Goal: Task Accomplishment & Management: Manage account settings

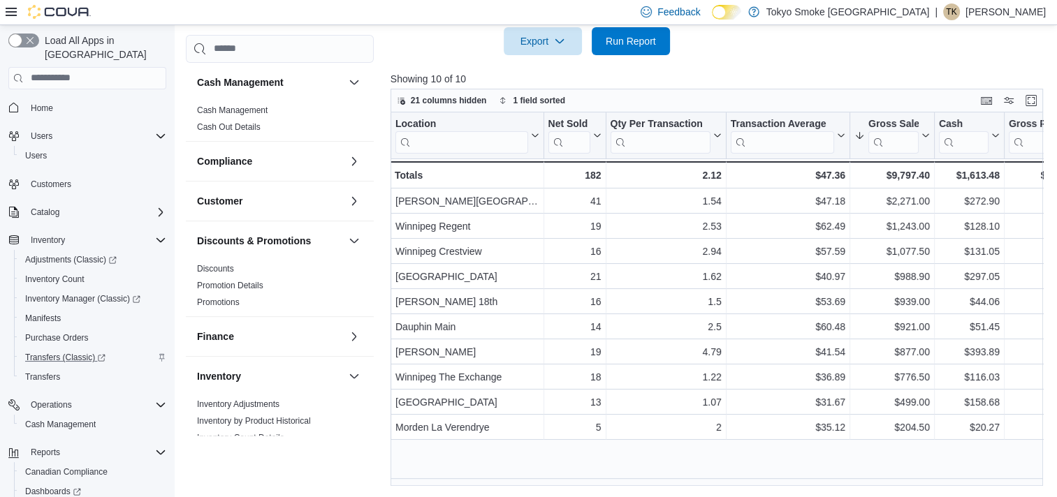
scroll to position [659, 0]
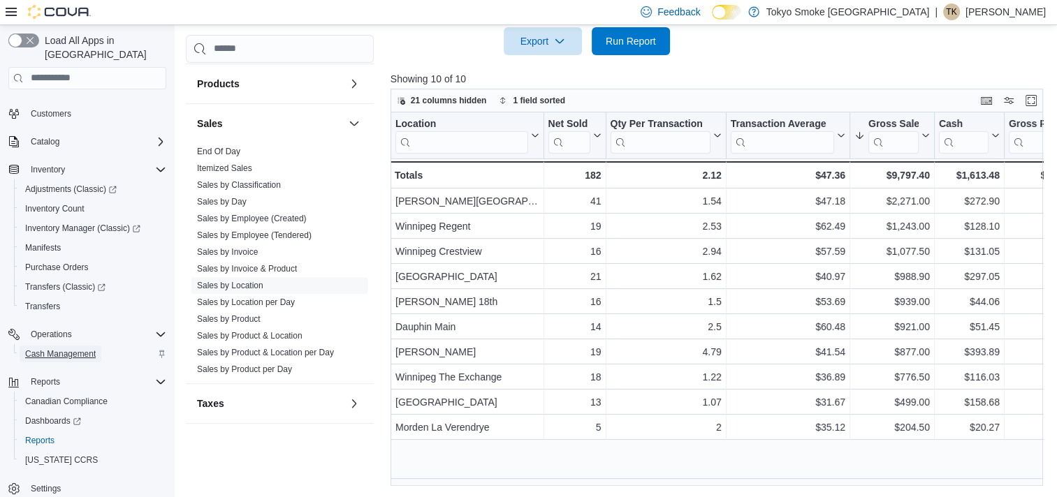
click at [50, 349] on span "Cash Management" at bounding box center [60, 354] width 71 height 11
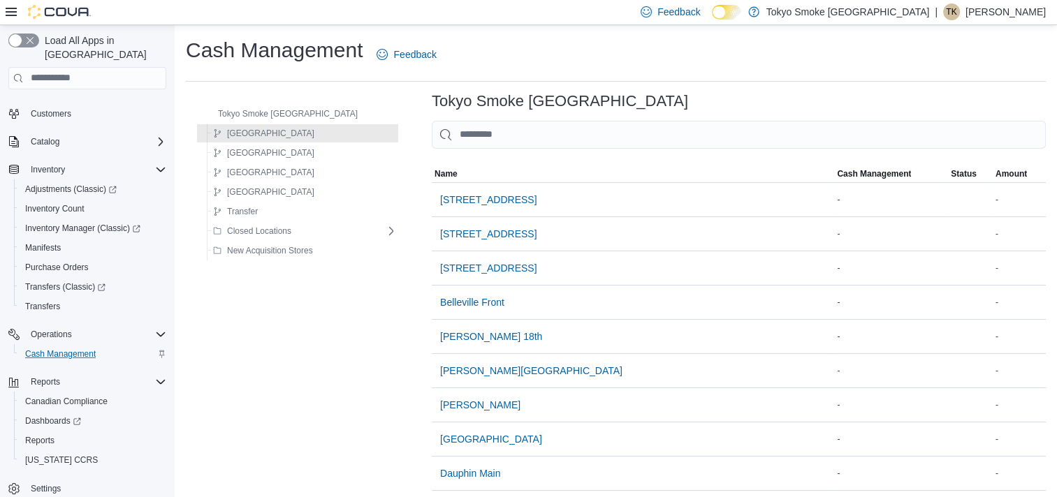
scroll to position [48, 0]
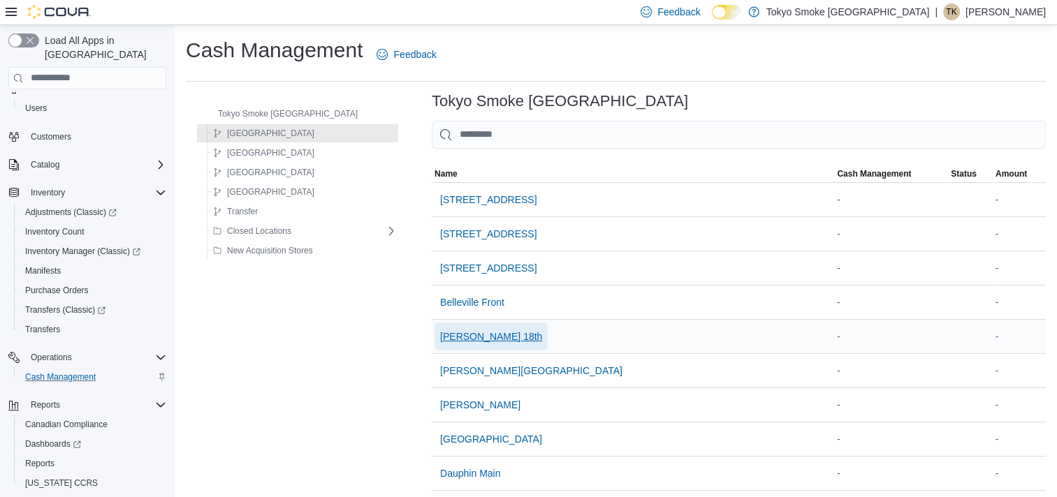
click at [460, 335] on span "[PERSON_NAME] 18th" at bounding box center [491, 337] width 102 height 14
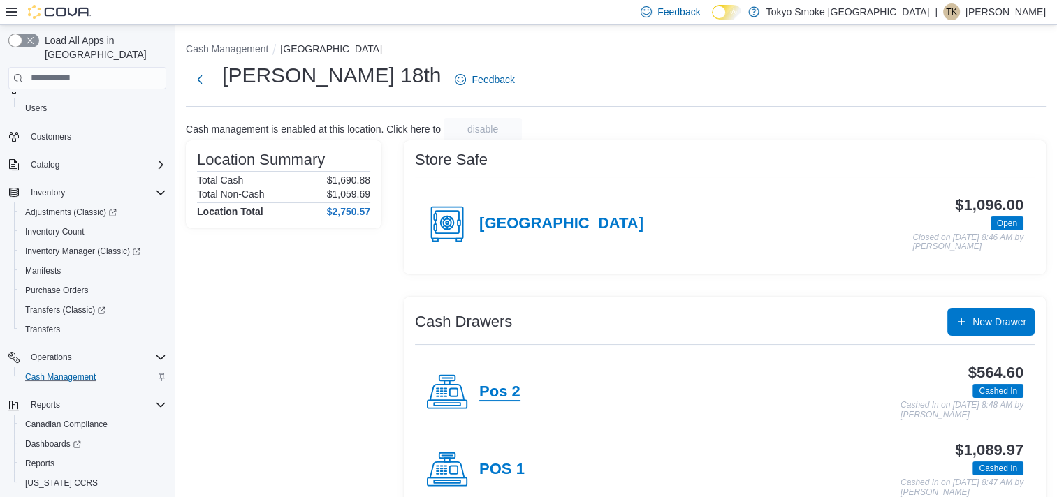
click at [494, 388] on h4 "Pos 2" at bounding box center [499, 392] width 41 height 18
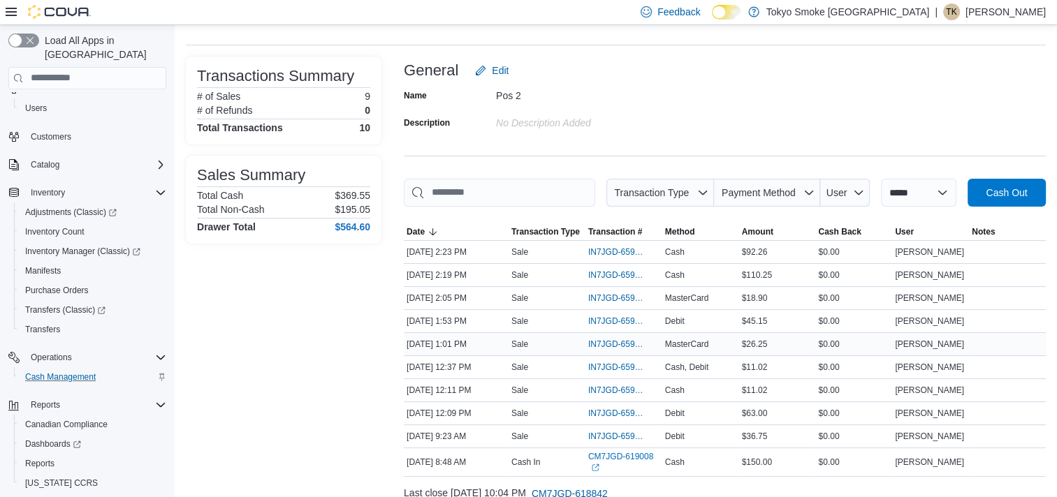
scroll to position [112, 0]
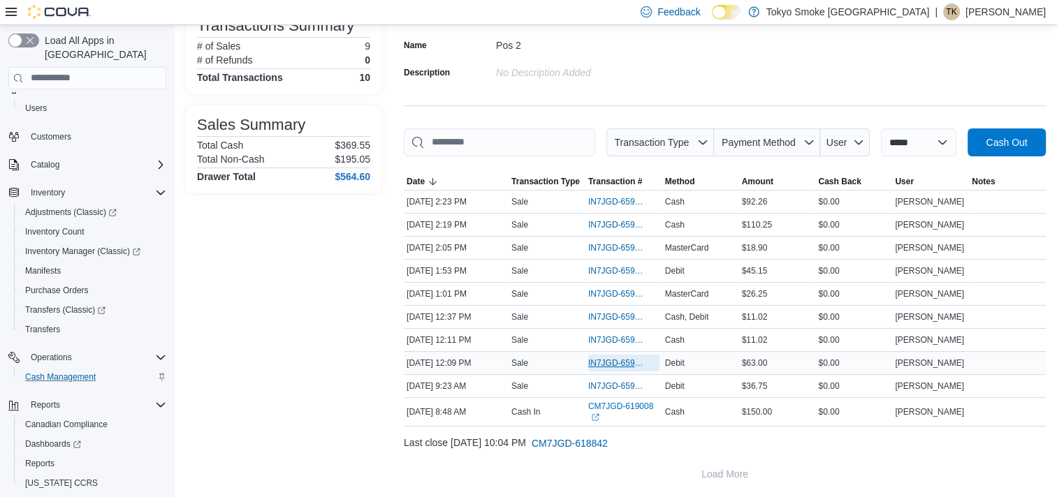
click at [621, 360] on span "IN7JGD-6597614" at bounding box center [616, 363] width 57 height 11
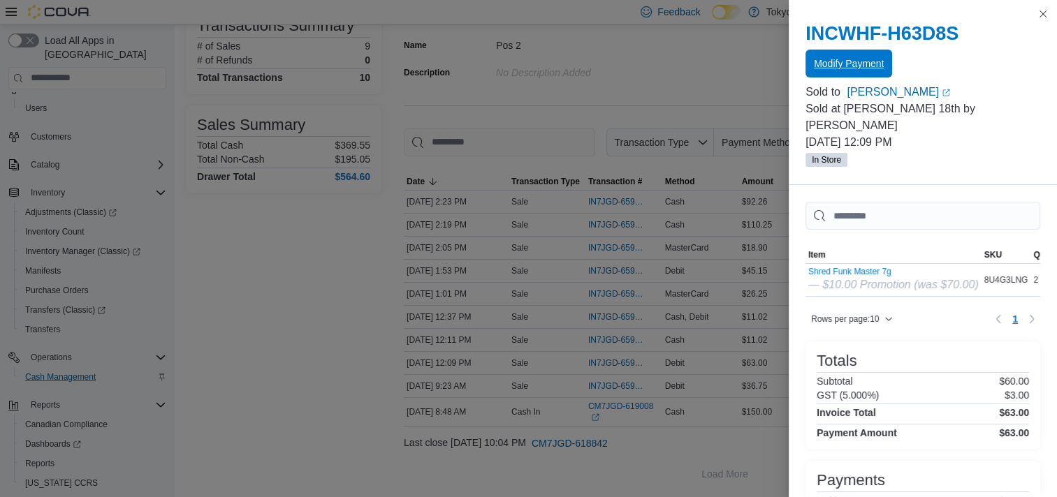
click at [823, 53] on span "Modify Payment" at bounding box center [849, 64] width 70 height 28
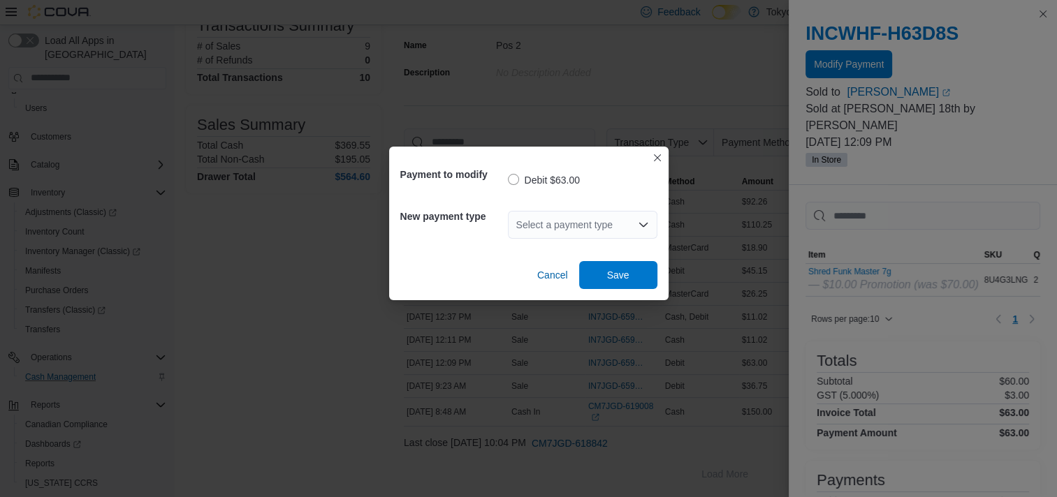
click at [601, 228] on div "Select a payment type" at bounding box center [582, 225] width 149 height 28
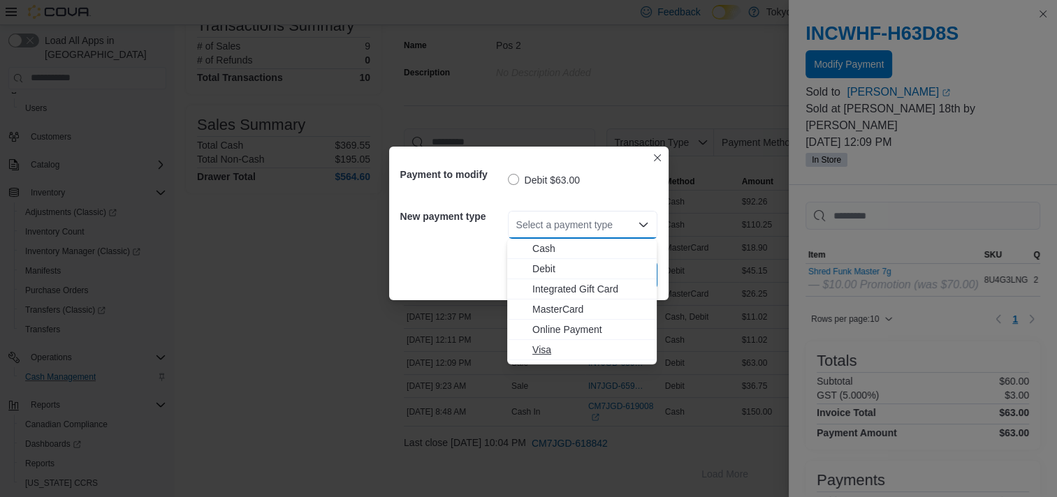
click at [542, 348] on span "Visa" at bounding box center [590, 350] width 116 height 14
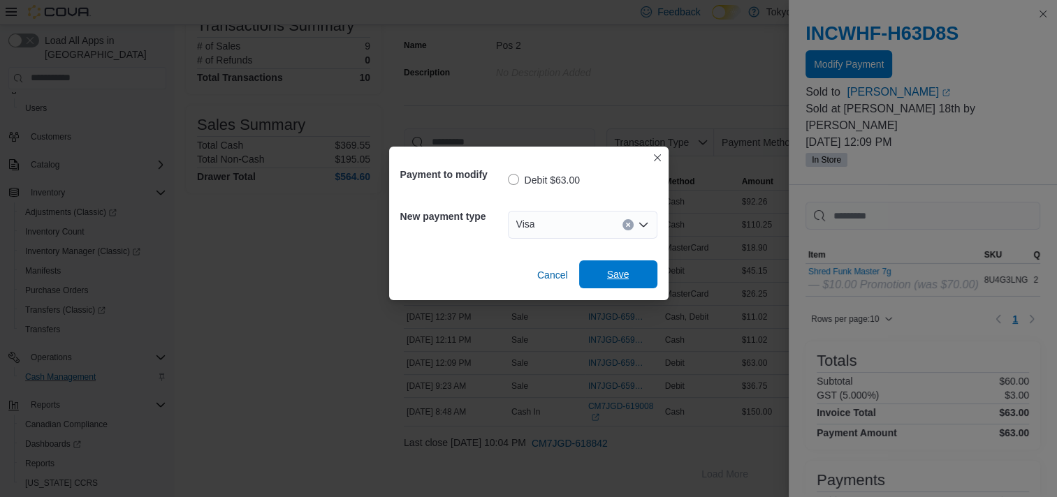
click at [623, 285] on span "Save" at bounding box center [617, 275] width 61 height 28
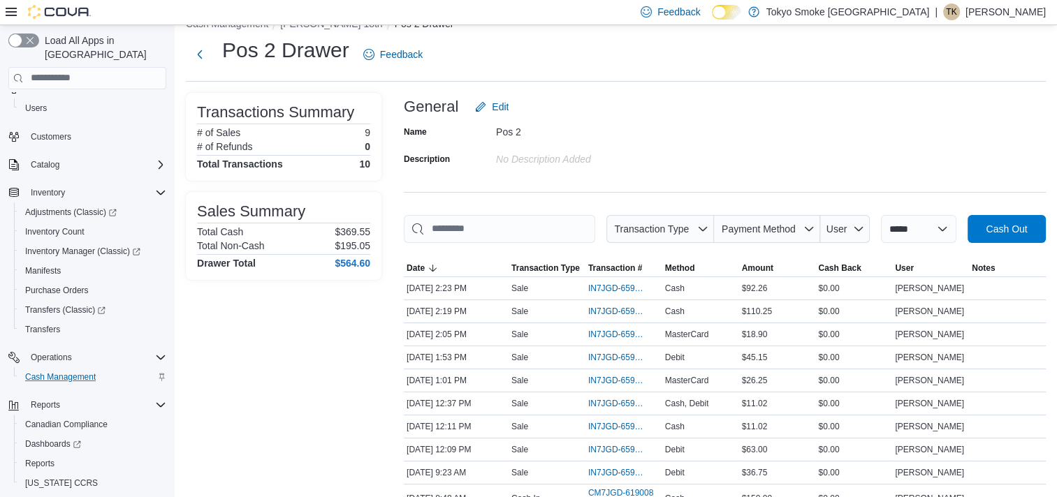
scroll to position [0, 0]
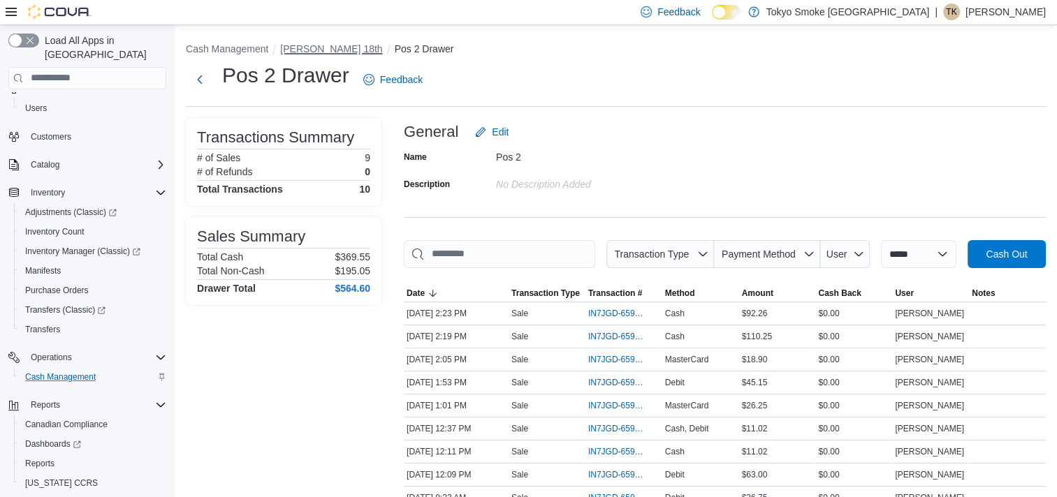
click at [313, 54] on button "[PERSON_NAME] 18th" at bounding box center [331, 48] width 102 height 11
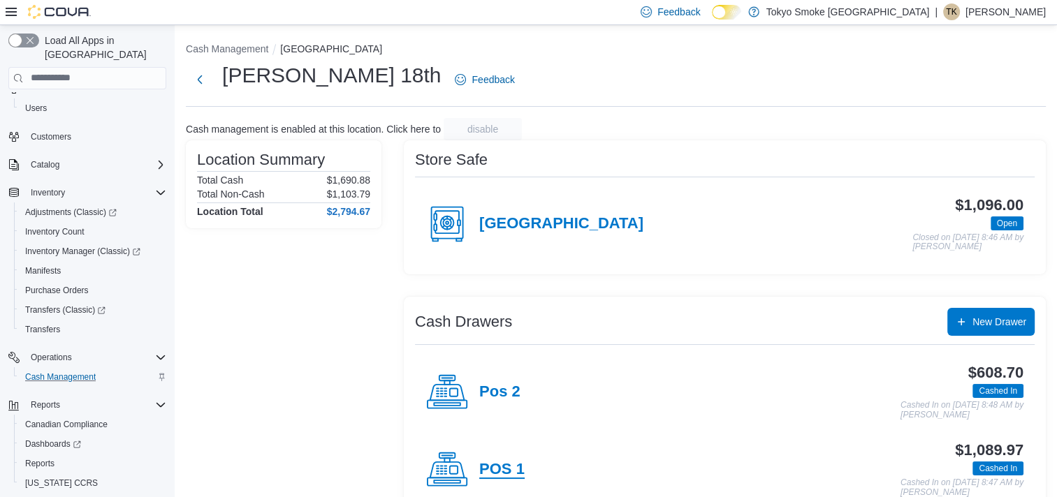
click at [504, 472] on h4 "POS 1" at bounding box center [501, 470] width 45 height 18
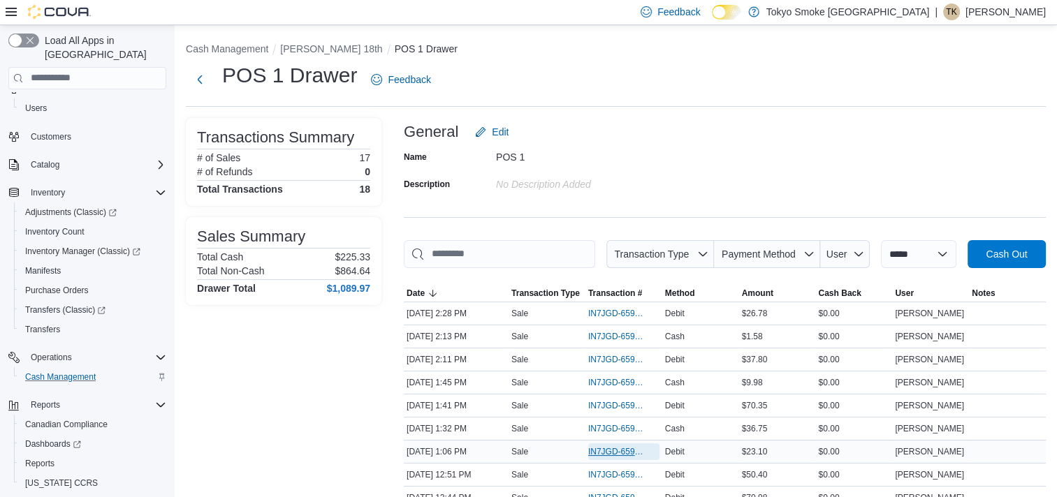
click at [622, 446] on span "IN7JGD-6597869" at bounding box center [616, 451] width 57 height 11
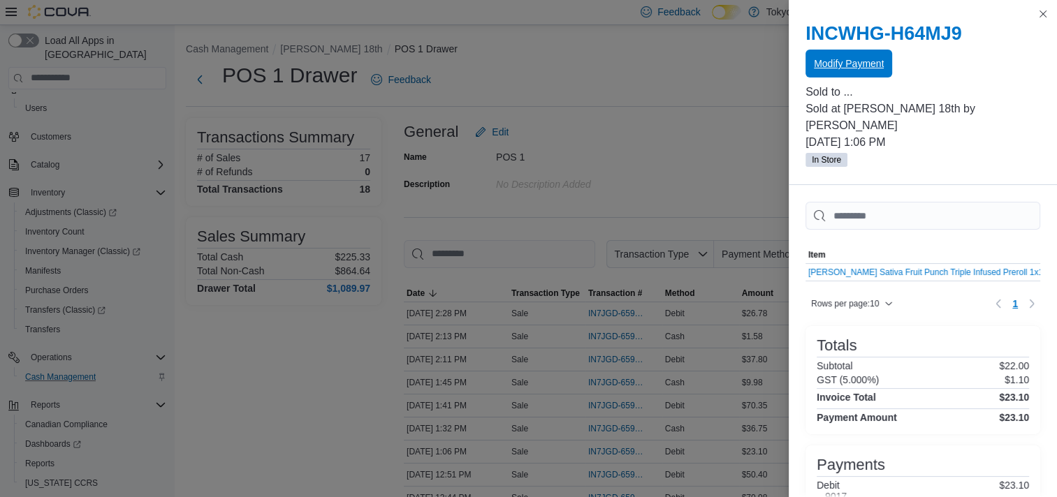
click at [869, 60] on span "Modify Payment" at bounding box center [849, 64] width 70 height 14
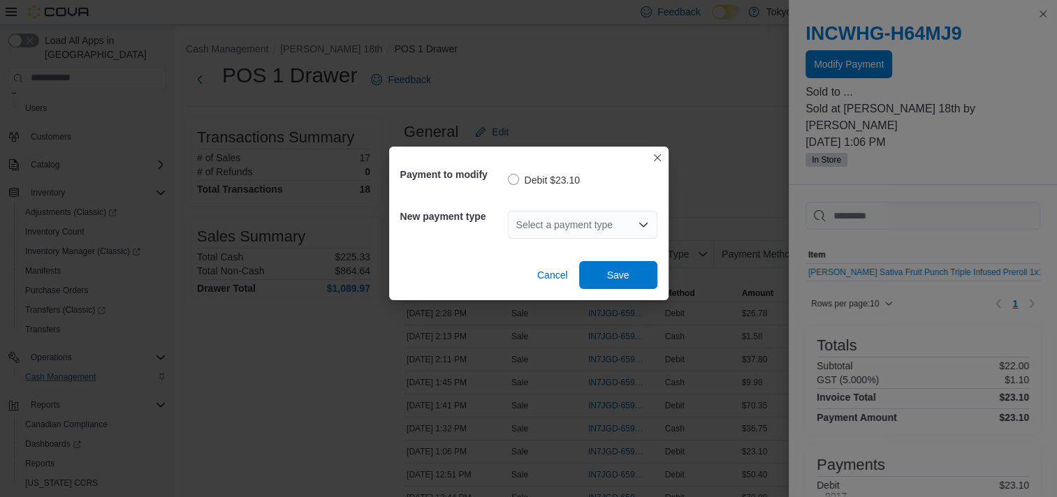
click at [556, 224] on div "Select a payment type" at bounding box center [582, 225] width 149 height 28
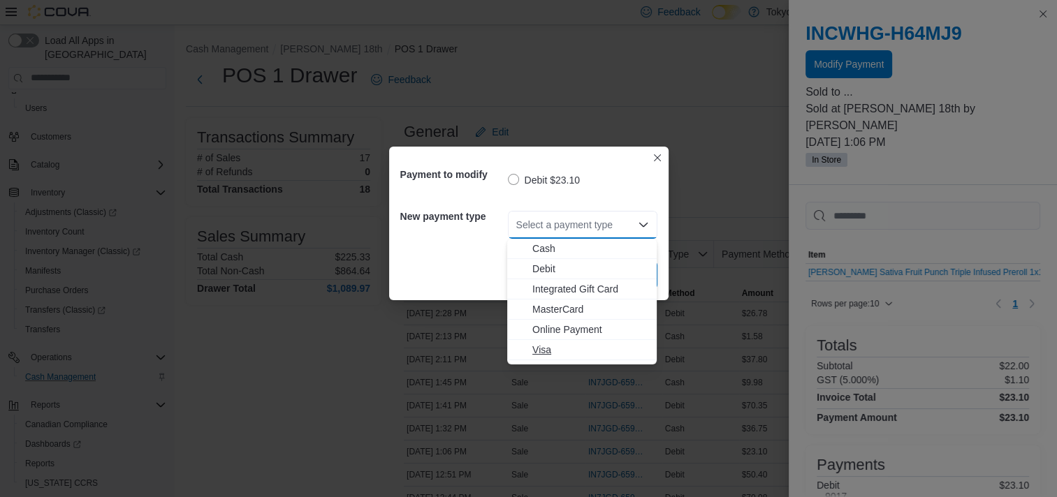
click at [532, 358] on button "Visa" at bounding box center [581, 350] width 149 height 20
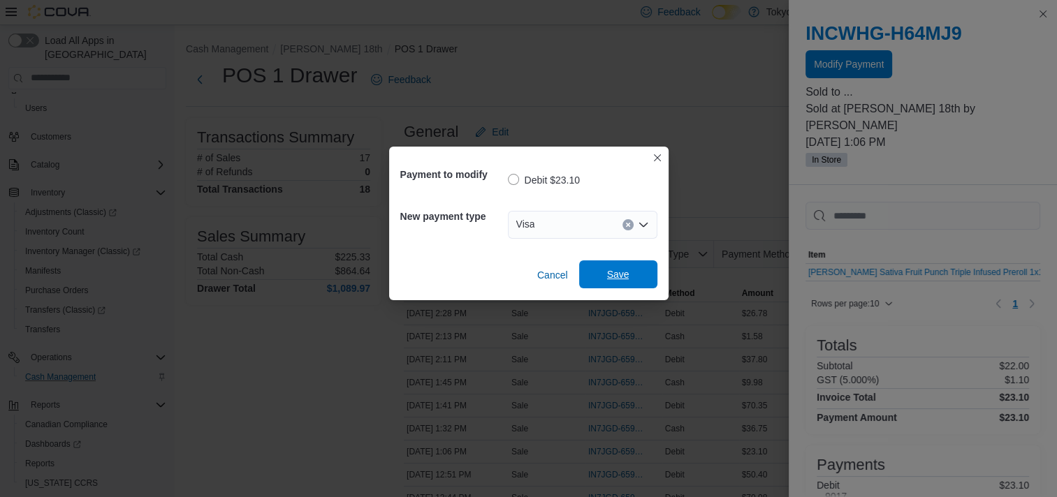
click at [630, 271] on span "Save" at bounding box center [617, 275] width 61 height 28
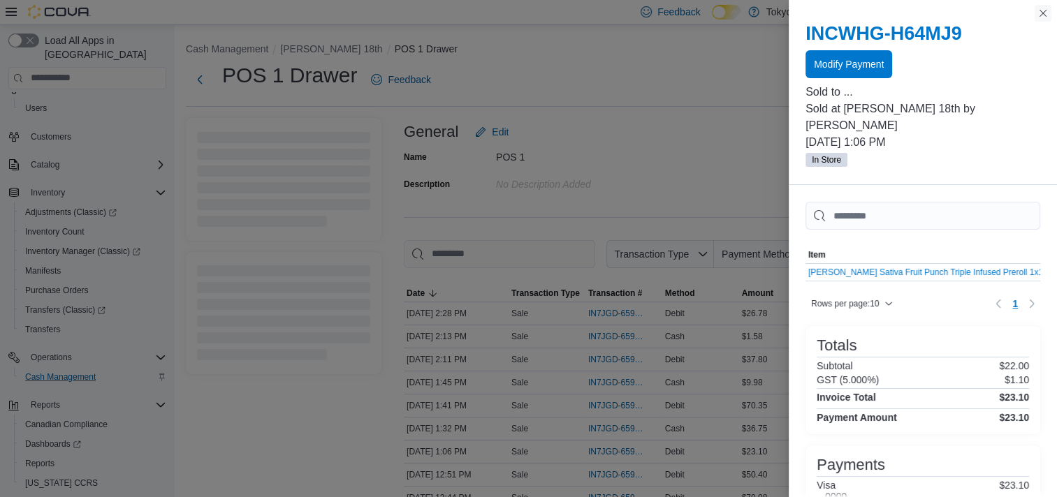
click at [1037, 13] on button "Close this dialog" at bounding box center [1043, 13] width 17 height 17
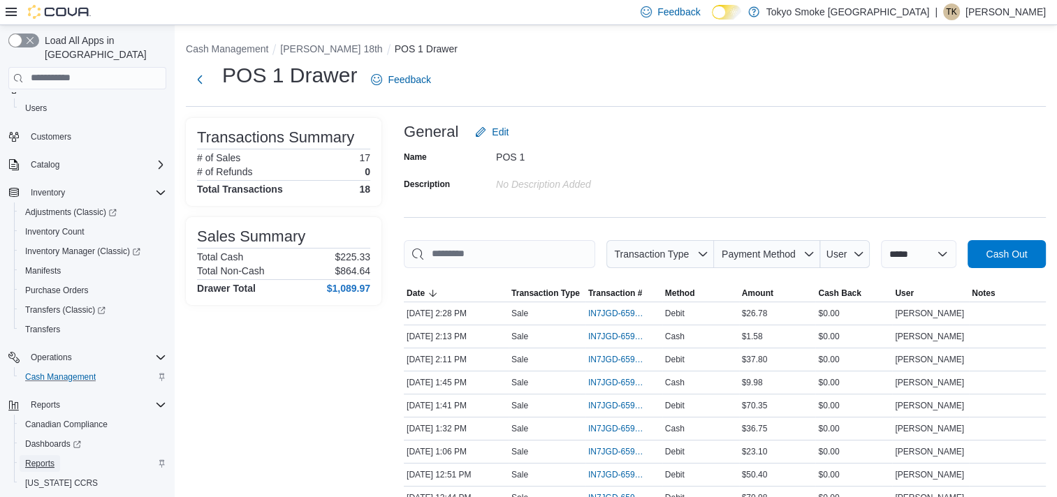
click at [36, 458] on span "Reports" at bounding box center [39, 463] width 29 height 11
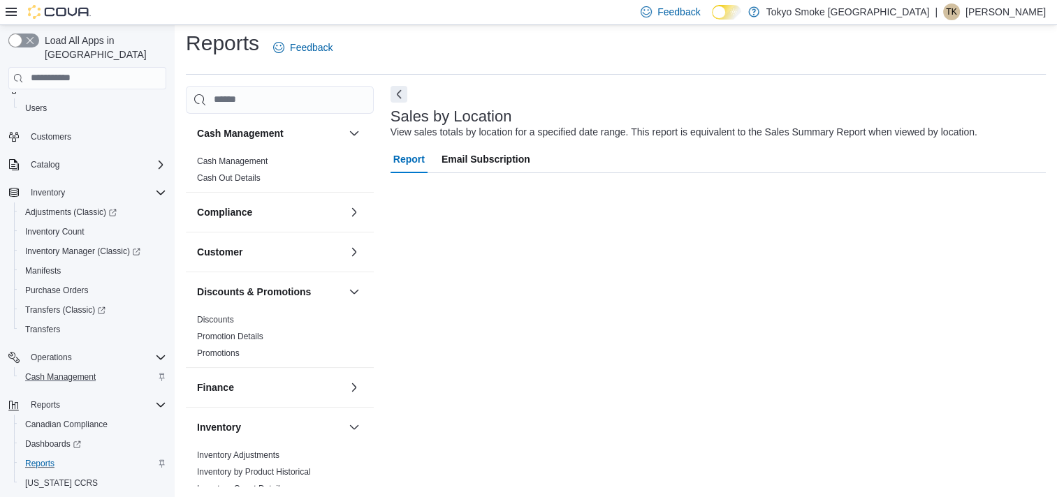
scroll to position [32, 0]
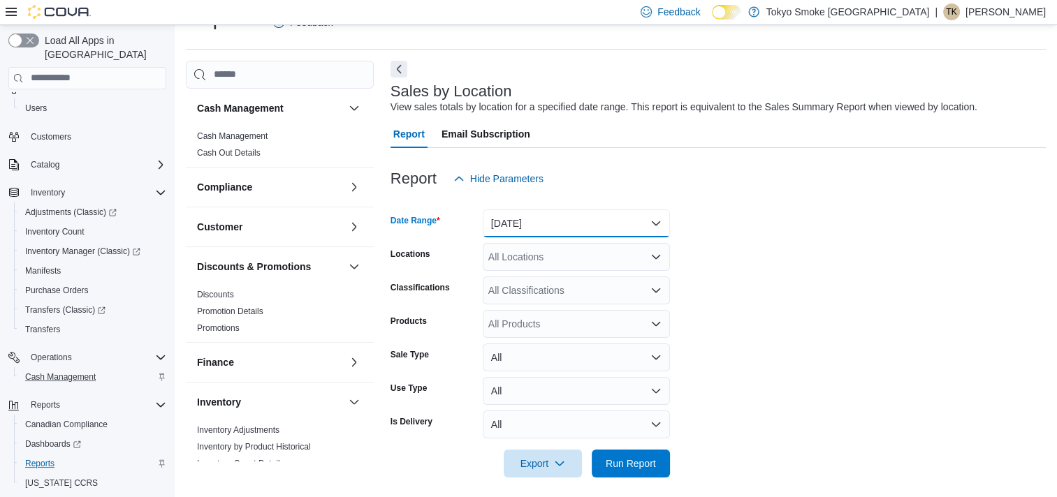
click at [599, 231] on button "[DATE]" at bounding box center [576, 224] width 187 height 28
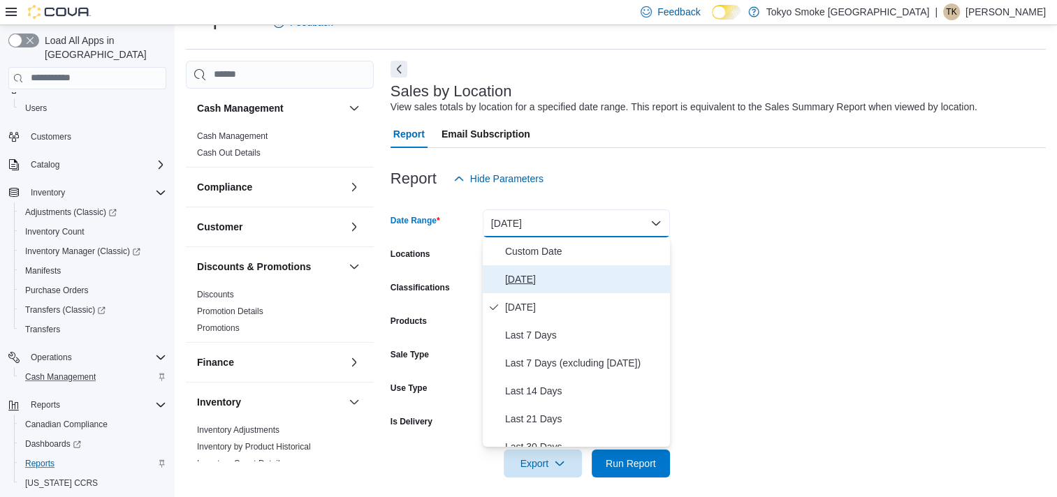
click at [522, 271] on span "[DATE]" at bounding box center [584, 279] width 159 height 17
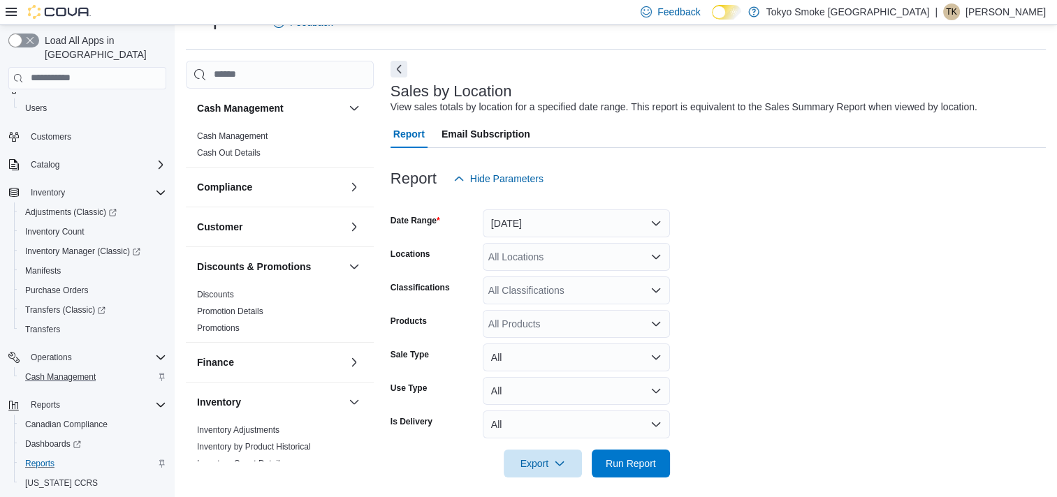
click at [537, 258] on div "All Locations" at bounding box center [576, 257] width 187 height 28
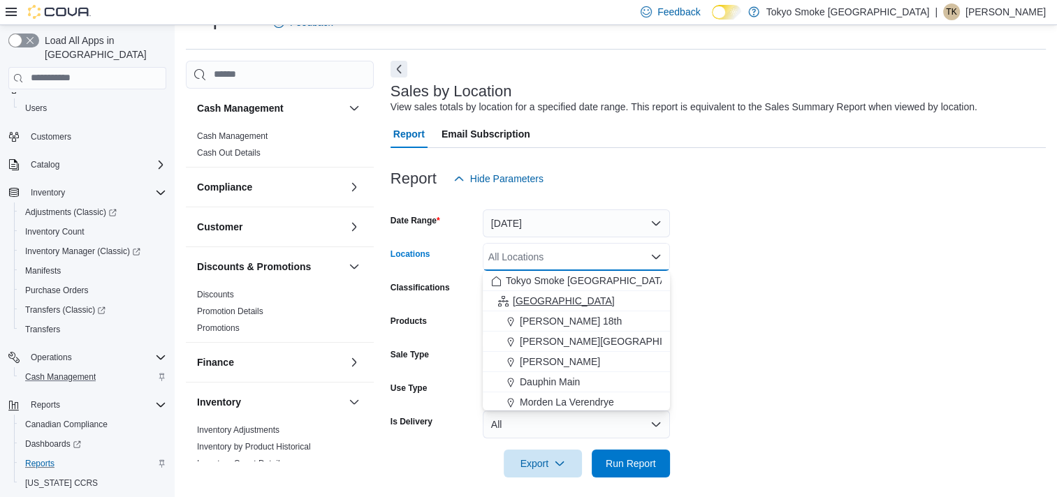
click at [546, 306] on span "[GEOGRAPHIC_DATA]" at bounding box center [564, 301] width 102 height 14
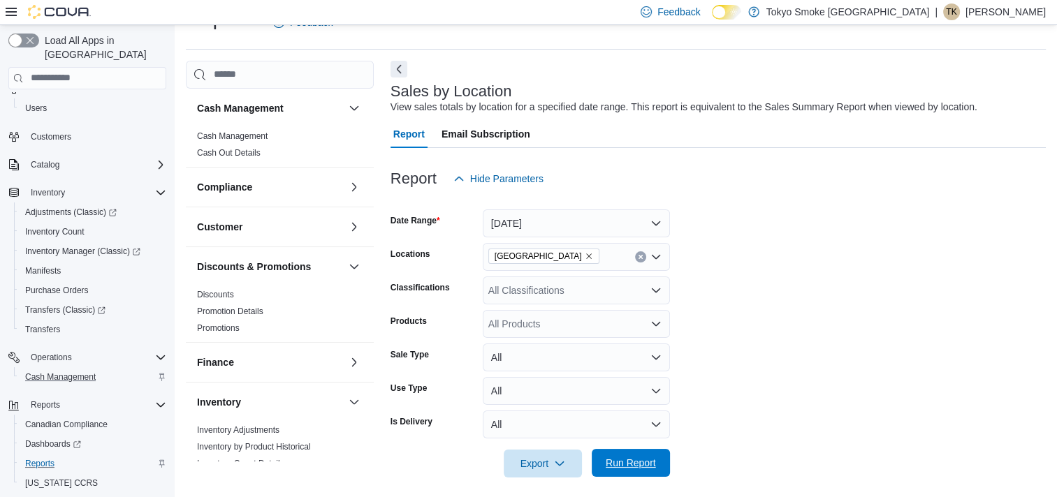
click at [640, 459] on span "Run Report" at bounding box center [631, 463] width 50 height 14
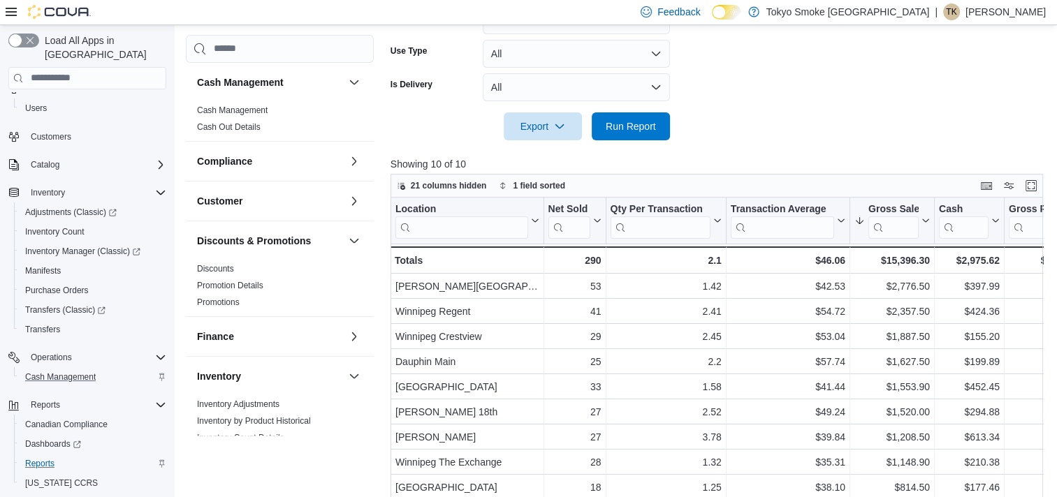
scroll to position [451, 0]
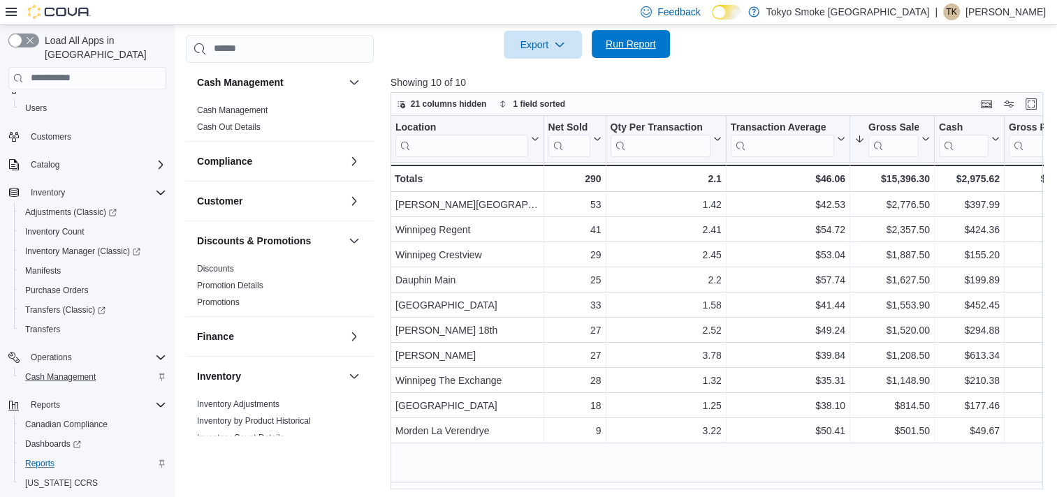
click at [627, 48] on span "Run Report" at bounding box center [631, 44] width 50 height 14
click at [52, 372] on span "Cash Management" at bounding box center [60, 377] width 71 height 11
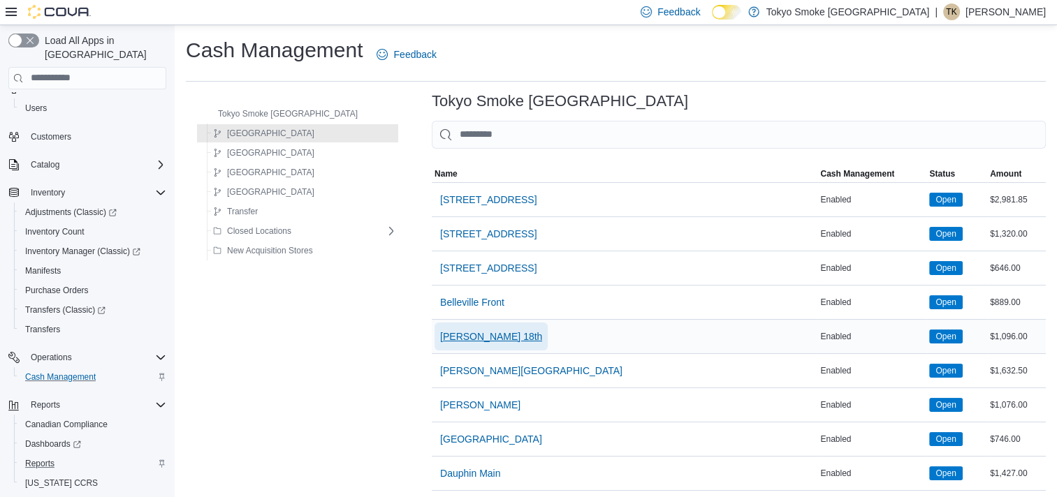
click at [446, 332] on span "[PERSON_NAME] 18th" at bounding box center [491, 337] width 102 height 14
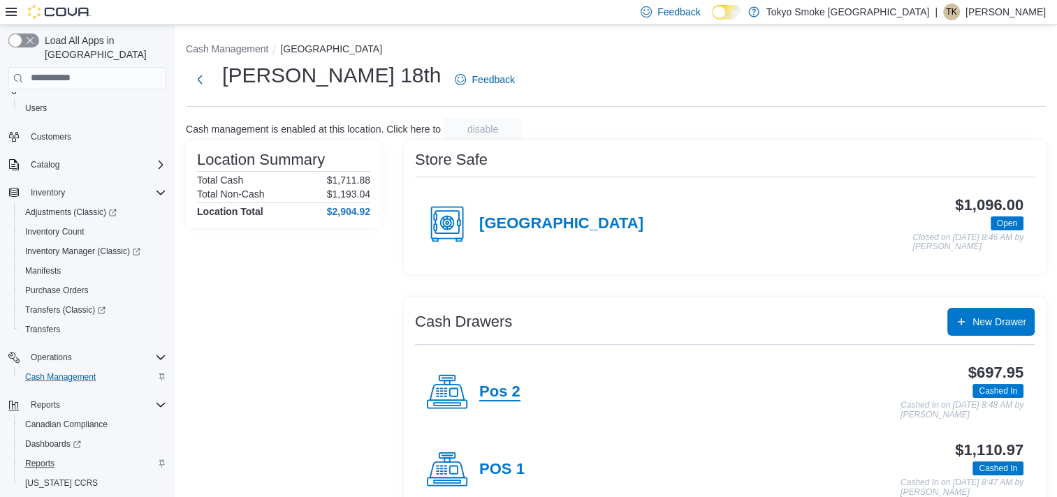
click at [497, 394] on h4 "Pos 2" at bounding box center [499, 392] width 41 height 18
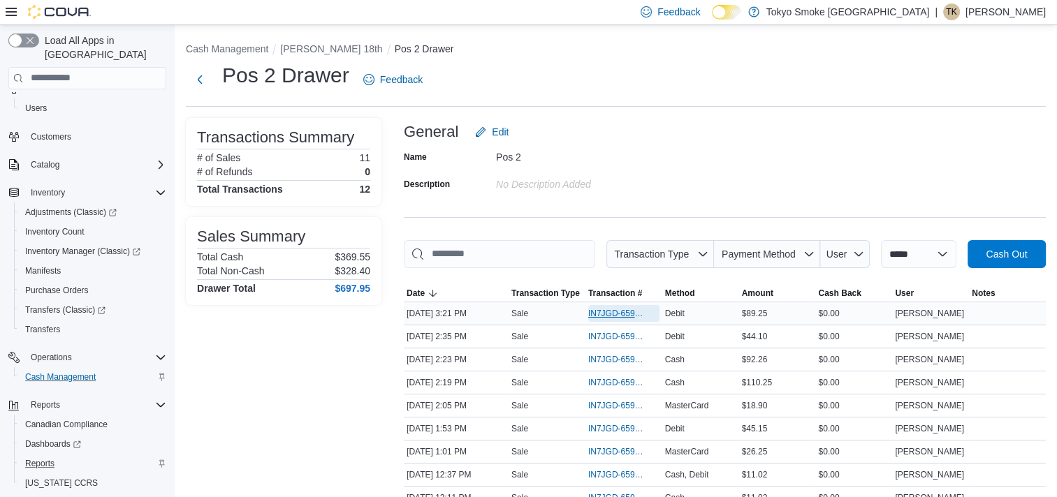
click at [618, 310] on span "IN7JGD-6598624" at bounding box center [616, 313] width 57 height 11
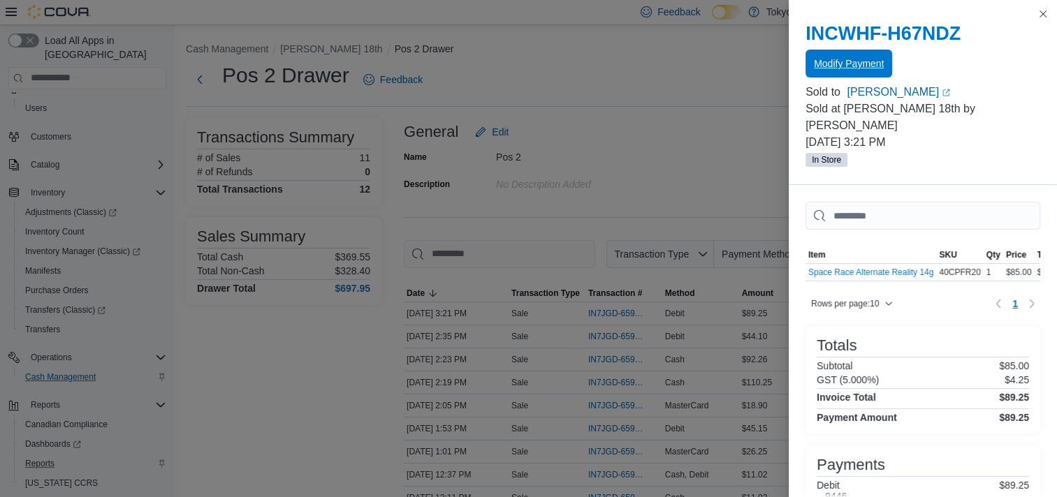
click at [867, 61] on span "Modify Payment" at bounding box center [849, 64] width 70 height 14
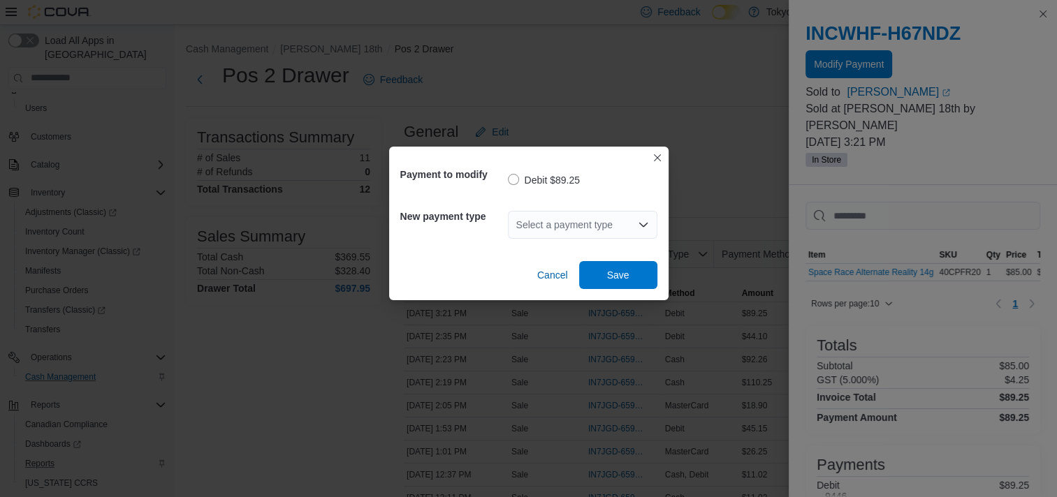
click at [539, 229] on div "Select a payment type" at bounding box center [582, 225] width 149 height 28
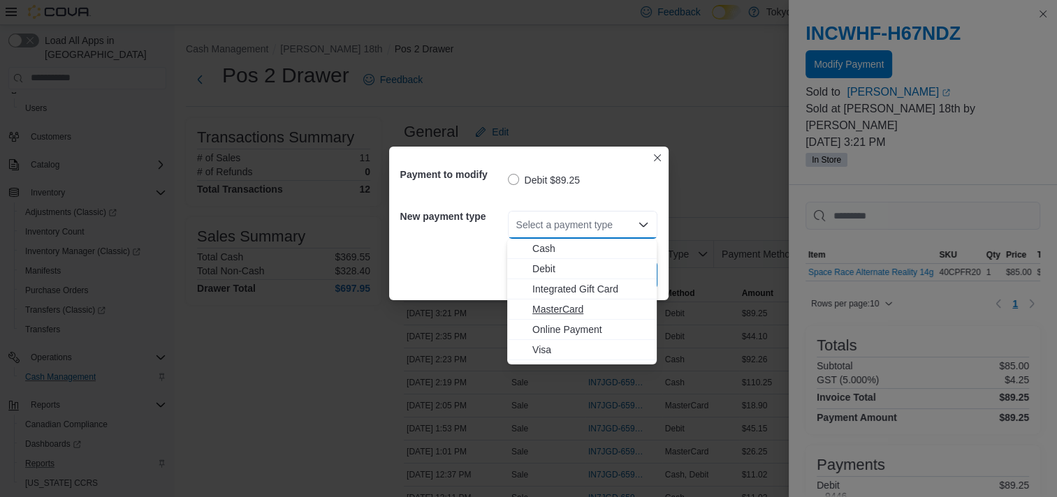
click at [546, 305] on span "MasterCard" at bounding box center [590, 309] width 116 height 14
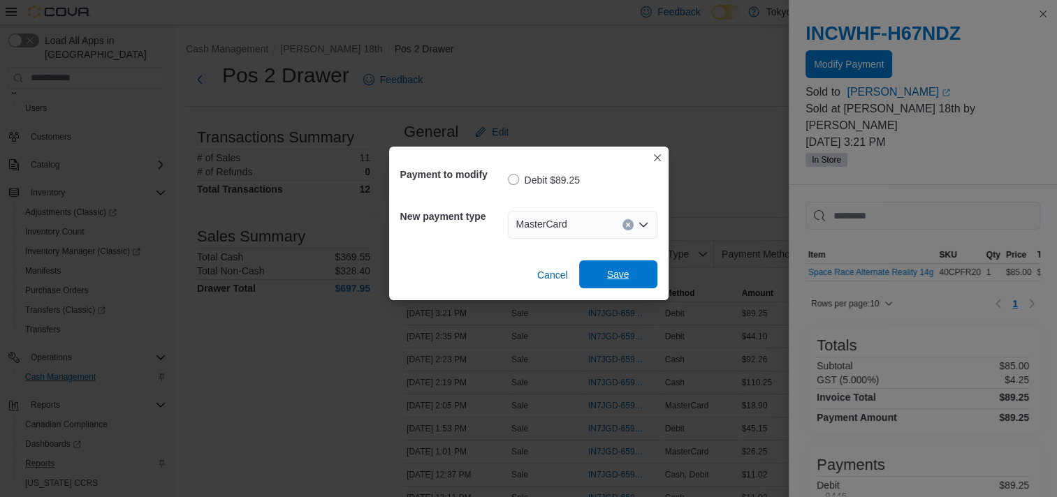
click at [639, 277] on span "Save" at bounding box center [617, 275] width 61 height 28
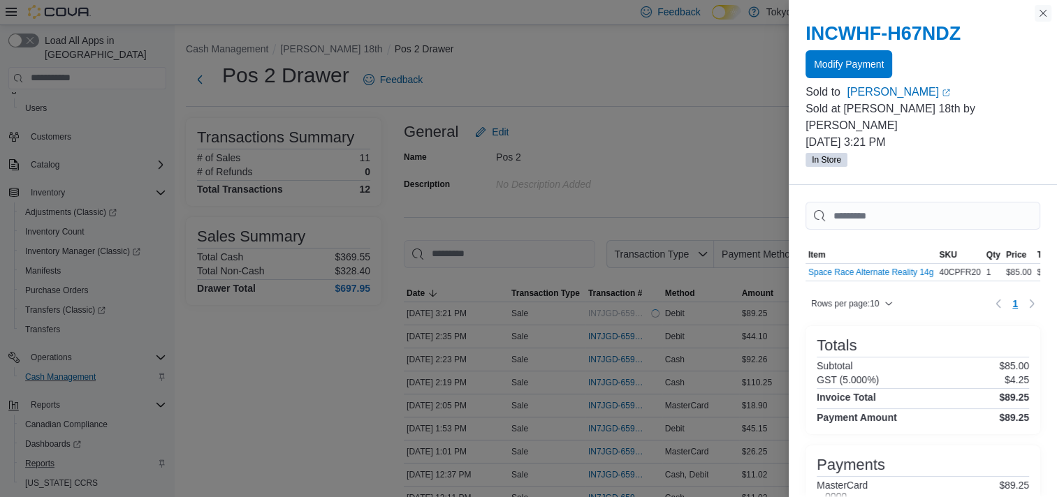
click at [1042, 15] on button "Close this dialog" at bounding box center [1043, 13] width 17 height 17
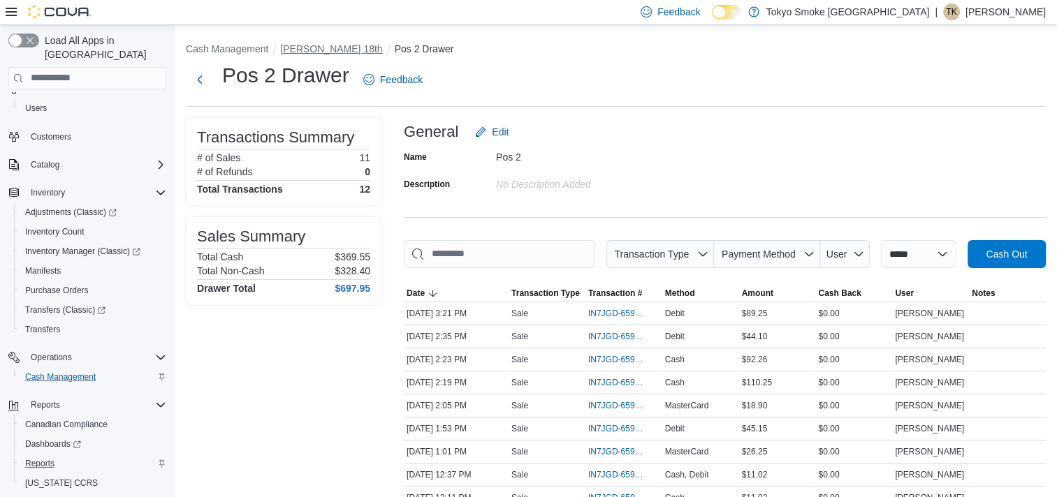
click at [309, 43] on li "[PERSON_NAME] 18th" at bounding box center [337, 49] width 114 height 14
click at [318, 50] on button "[PERSON_NAME] 18th" at bounding box center [331, 48] width 102 height 11
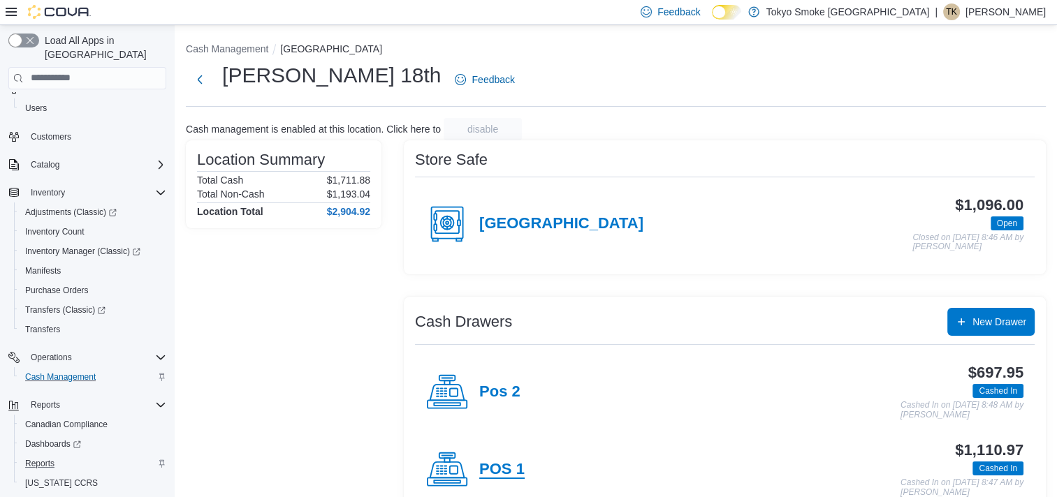
click at [503, 467] on h4 "POS 1" at bounding box center [501, 470] width 45 height 18
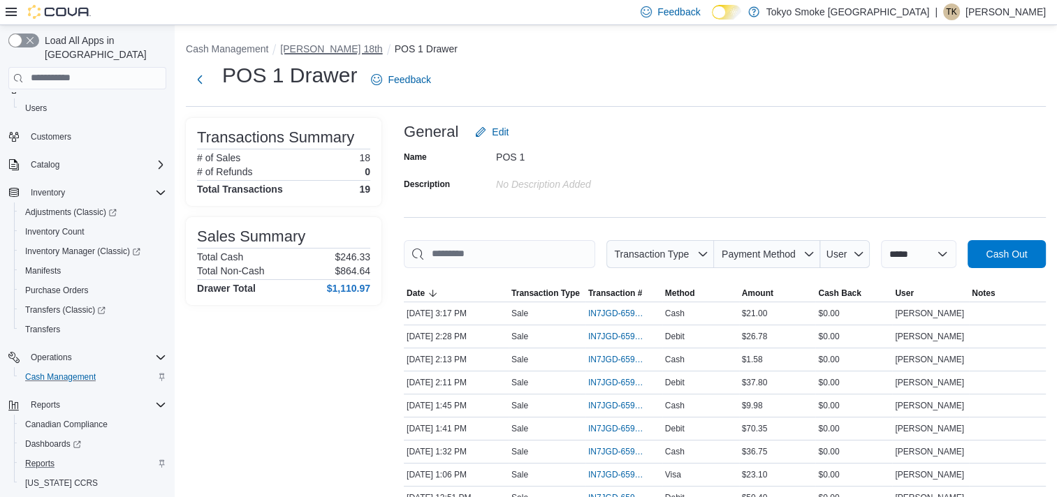
click at [305, 49] on button "[PERSON_NAME] 18th" at bounding box center [331, 48] width 102 height 11
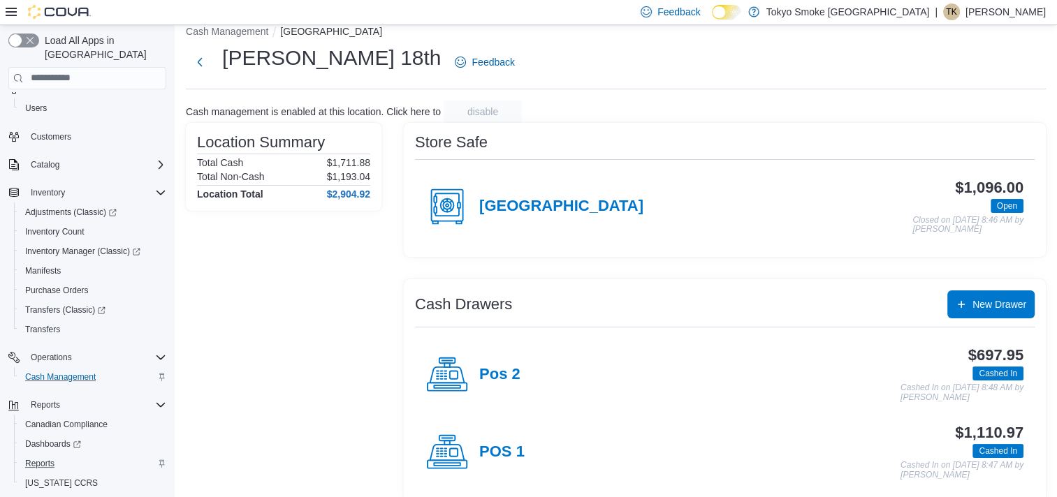
scroll to position [34, 0]
